Goal: Task Accomplishment & Management: Manage account settings

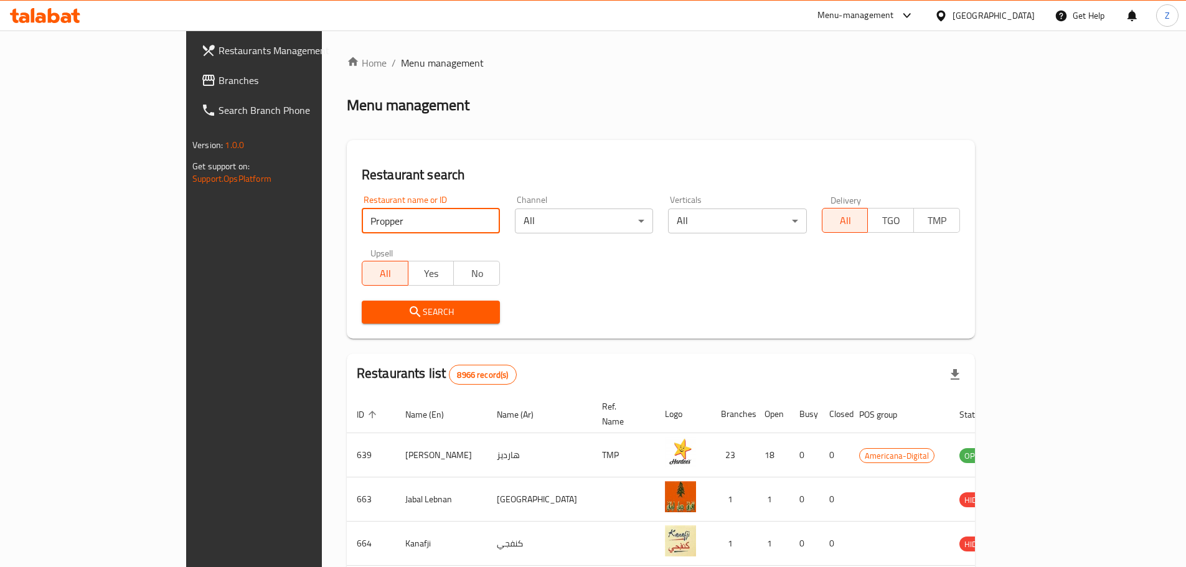
type input "Propper"
click button "Search" at bounding box center [431, 312] width 138 height 23
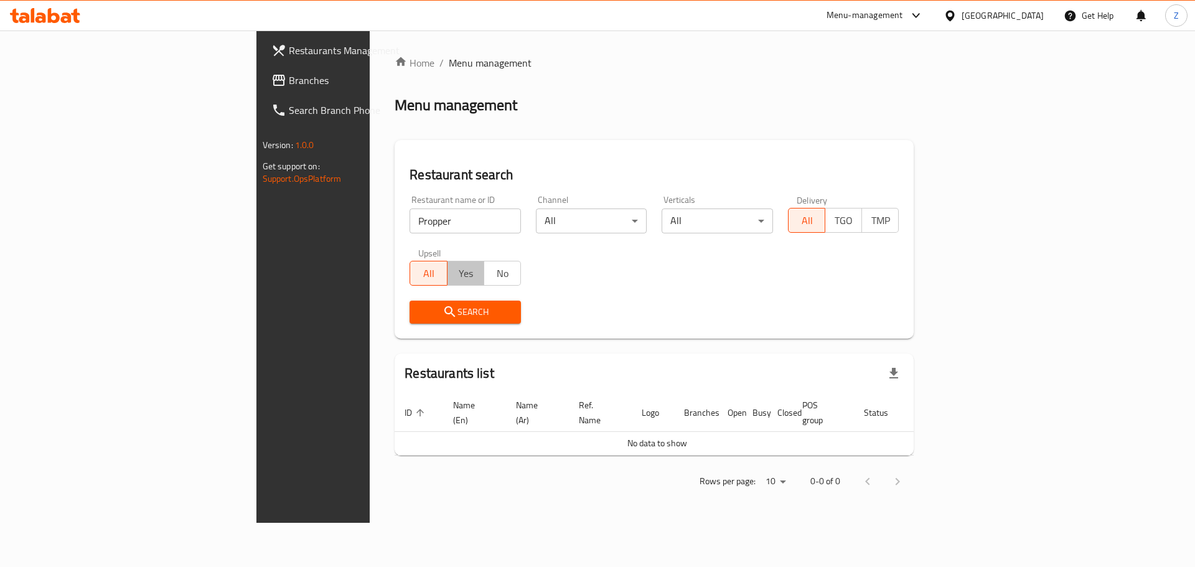
drag, startPoint x: 348, startPoint y: 265, endPoint x: 348, endPoint y: 243, distance: 21.2
click at [402, 243] on div "Upsell All Yes No" at bounding box center [465, 267] width 126 height 52
type button "true"
click at [370, 222] on div "Home / Menu management Menu management Restaurant search Restaurant name or ID …" at bounding box center [654, 277] width 569 height 492
click at [410, 220] on input "Propper" at bounding box center [465, 221] width 111 height 25
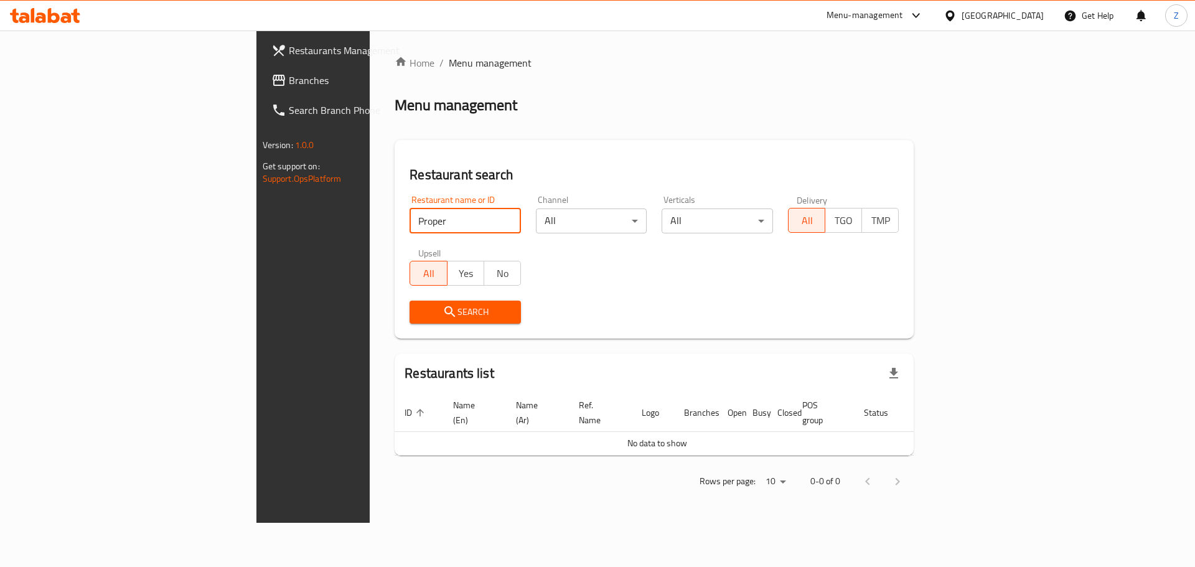
type input "Proper"
click button "Search" at bounding box center [465, 312] width 111 height 23
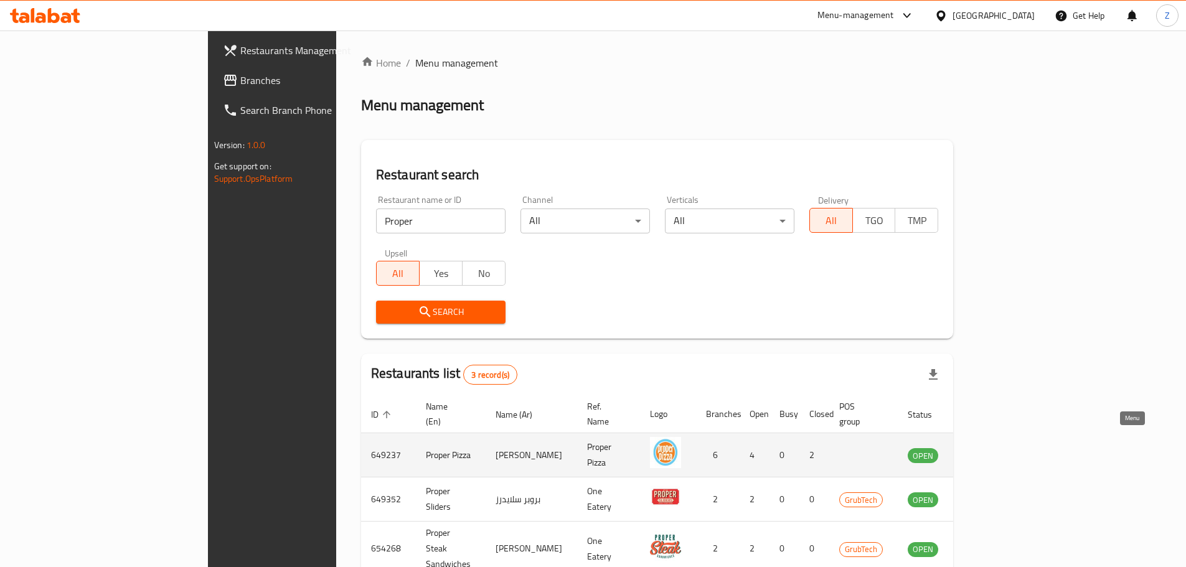
click at [985, 453] on icon "enhanced table" at bounding box center [983, 455] width 4 height 5
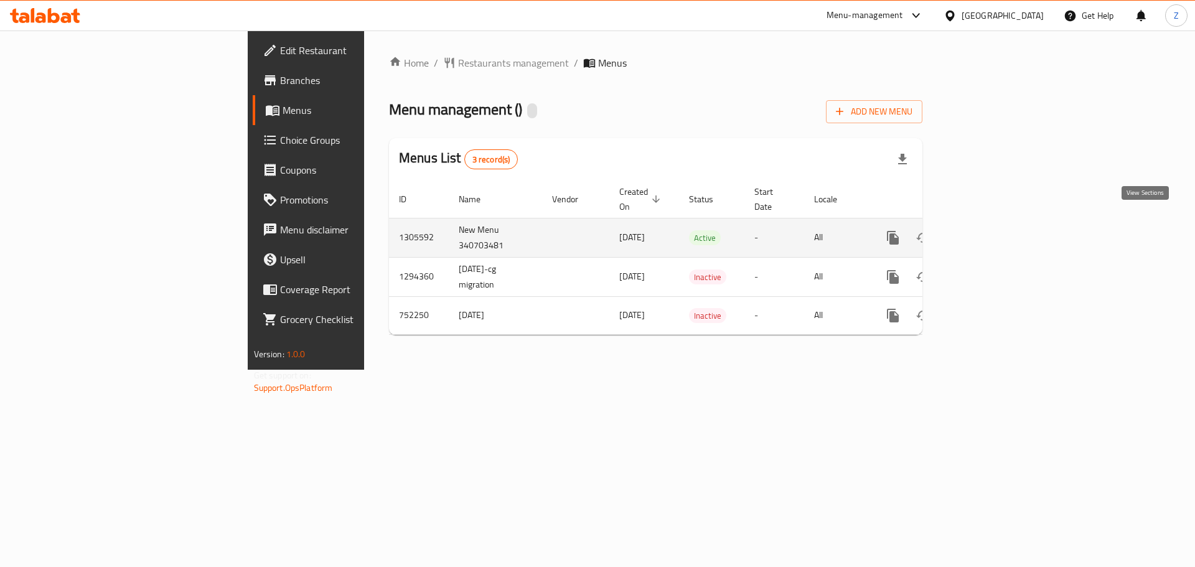
click at [998, 233] on link "enhanced table" at bounding box center [983, 238] width 30 height 30
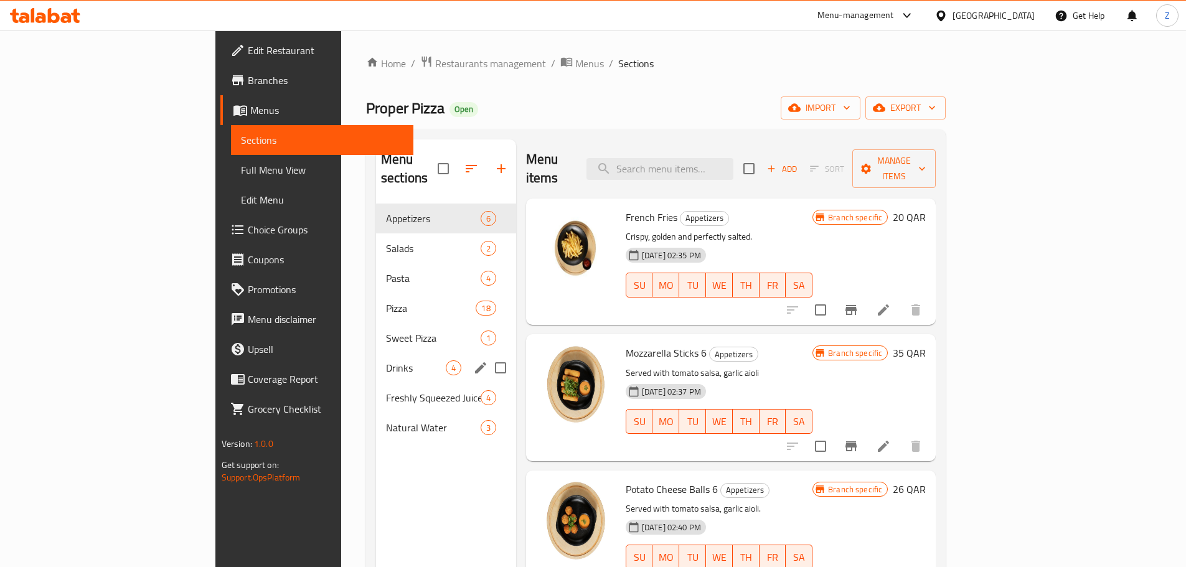
click at [376, 357] on div "Drinks 4" at bounding box center [446, 368] width 140 height 30
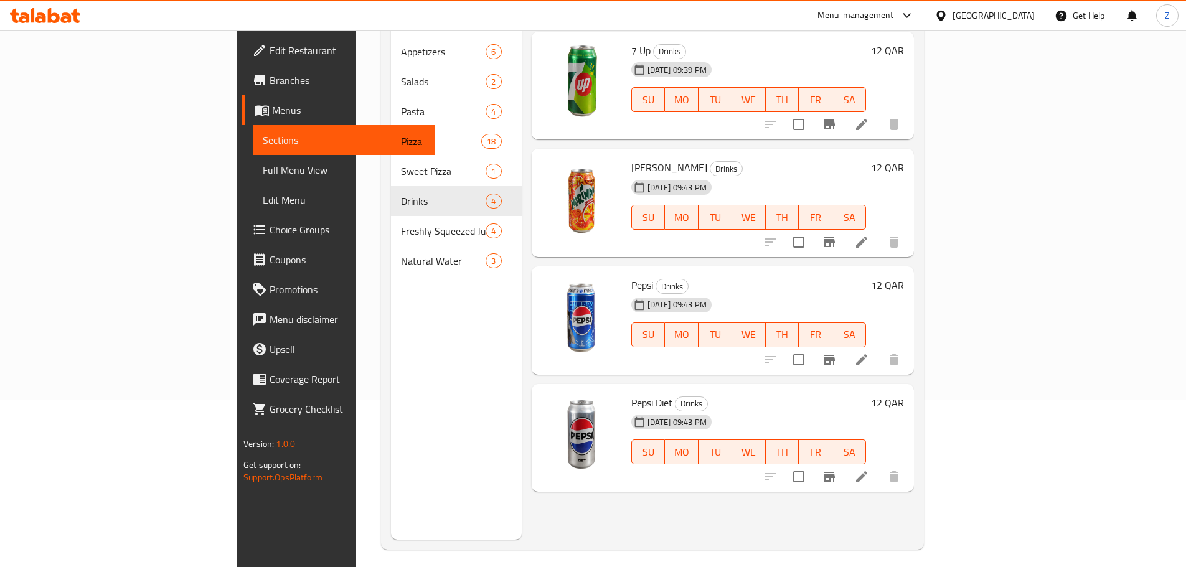
scroll to position [174, 0]
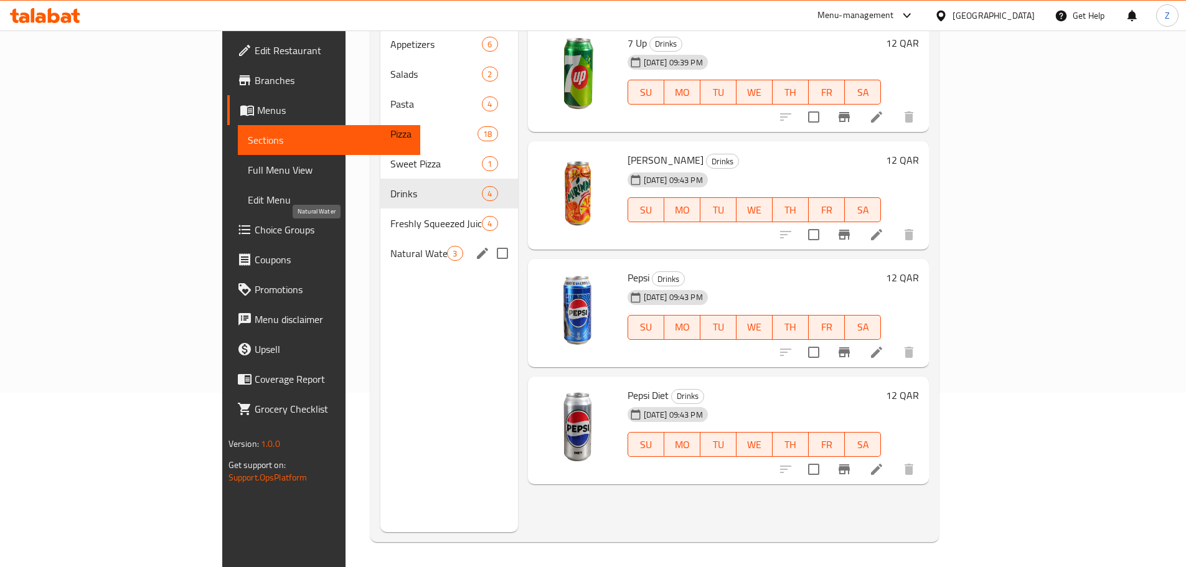
click at [390, 246] on span "Natural Water" at bounding box center [418, 253] width 57 height 15
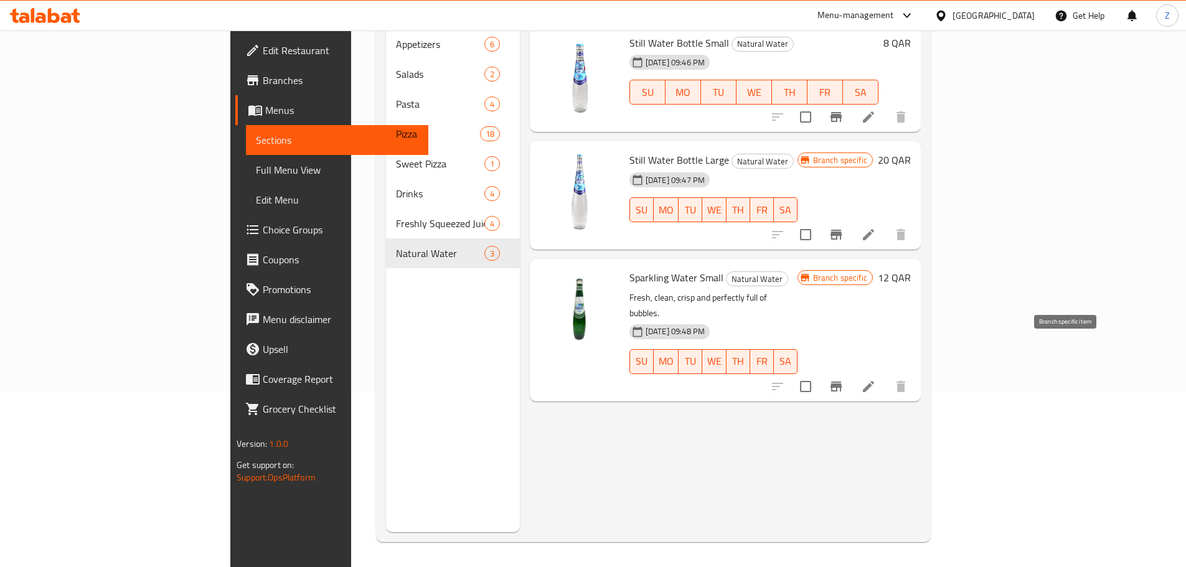
click at [843, 379] on icon "Branch-specific-item" at bounding box center [835, 386] width 15 height 15
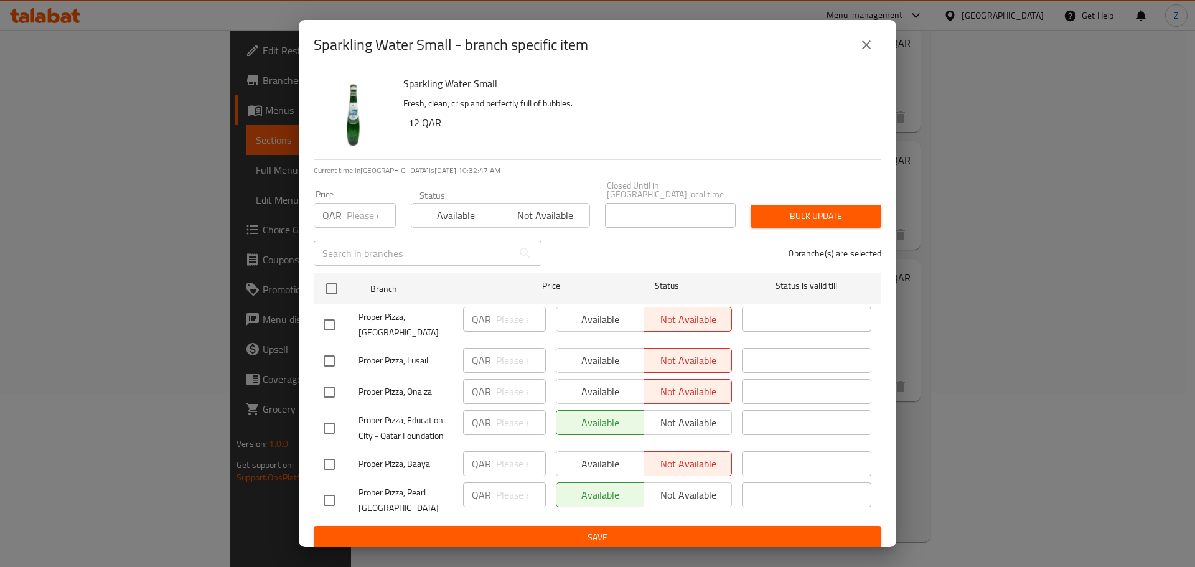
click at [872, 51] on icon "close" at bounding box center [866, 44] width 15 height 15
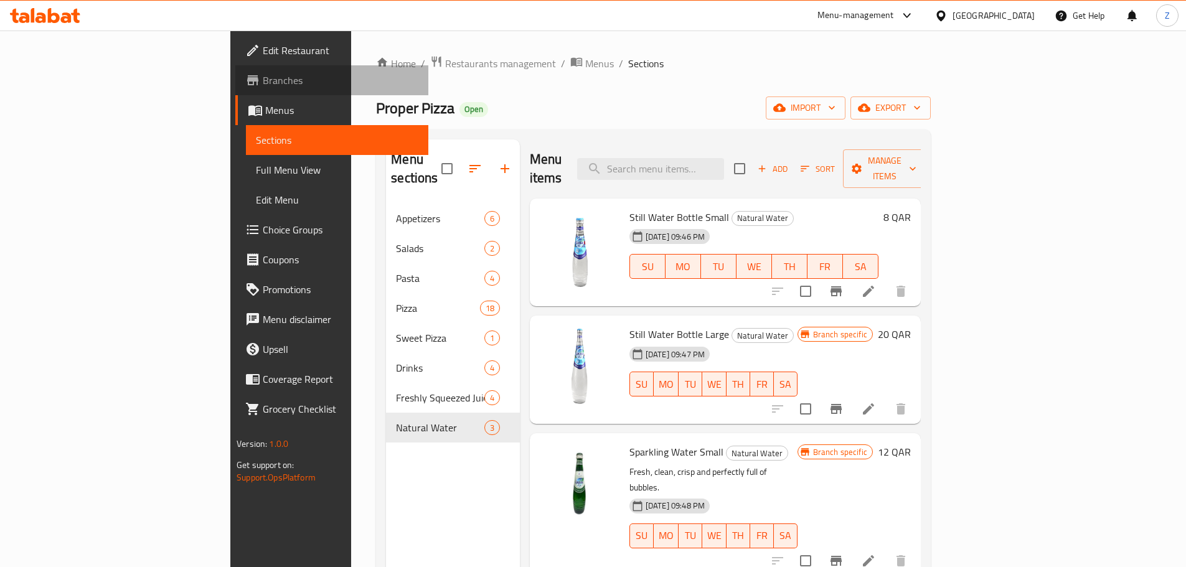
click at [235, 70] on link "Branches" at bounding box center [331, 80] width 193 height 30
